Goal: Check status

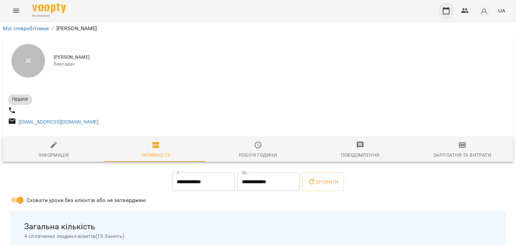
scroll to position [555, 0]
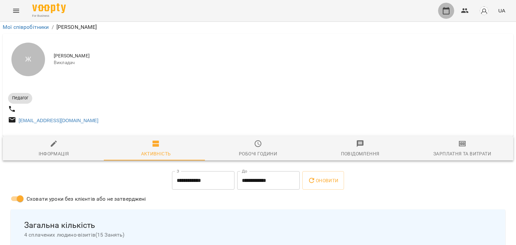
click at [443, 11] on button "button" at bounding box center [446, 11] width 16 height 16
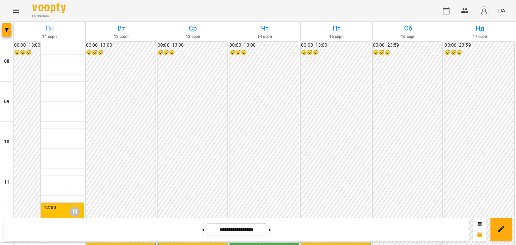
scroll to position [194, 0]
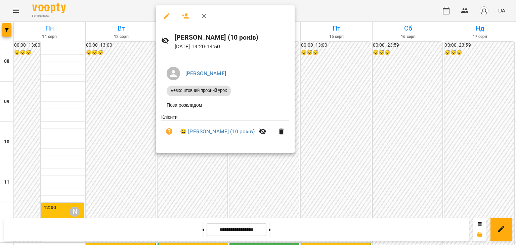
click at [246, 175] on div at bounding box center [258, 122] width 516 height 245
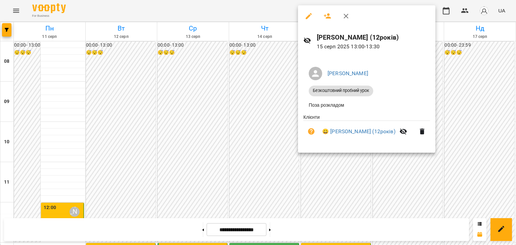
click at [264, 163] on div at bounding box center [258, 122] width 516 height 245
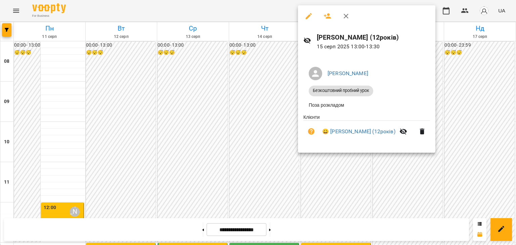
click at [264, 143] on div at bounding box center [258, 122] width 516 height 245
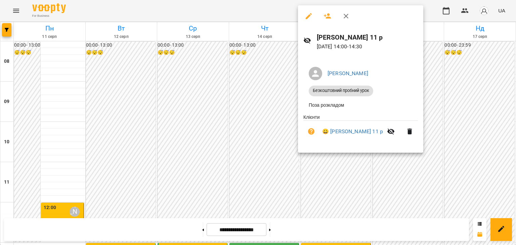
click at [275, 148] on div at bounding box center [258, 122] width 516 height 245
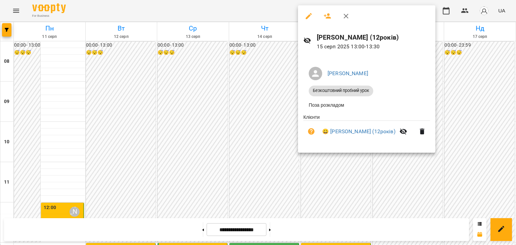
click at [293, 169] on div at bounding box center [258, 122] width 516 height 245
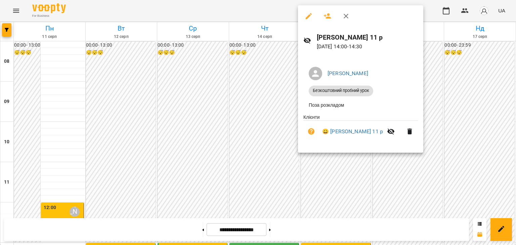
click at [280, 156] on div at bounding box center [258, 122] width 516 height 245
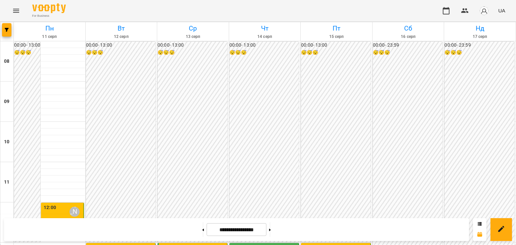
drag, startPoint x: 328, startPoint y: 60, endPoint x: 324, endPoint y: 49, distance: 11.3
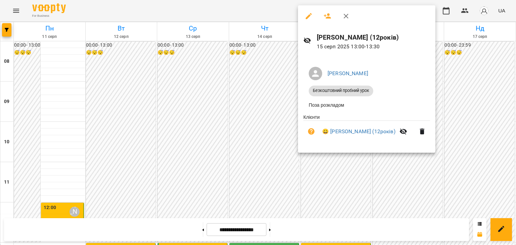
click at [264, 173] on div at bounding box center [258, 122] width 516 height 245
